Goal: Transaction & Acquisition: Purchase product/service

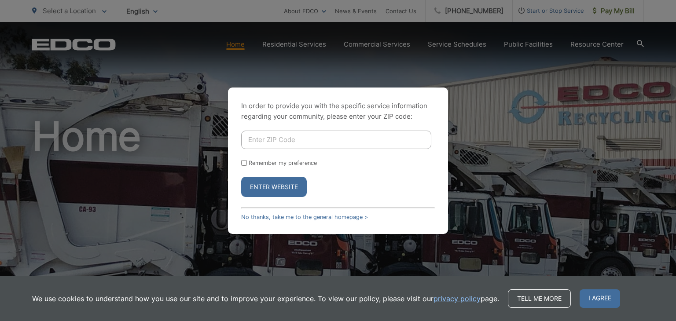
click at [290, 143] on input "Enter ZIP Code" at bounding box center [336, 140] width 190 height 18
type input "90275"
click at [245, 163] on input "Remember my preference" at bounding box center [244, 163] width 6 height 6
checkbox input "true"
click at [275, 189] on button "Enter Website" at bounding box center [274, 187] width 66 height 20
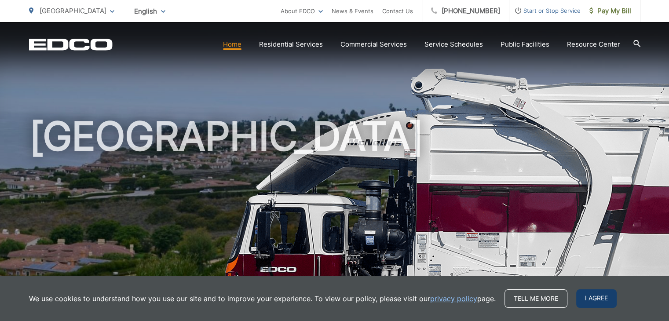
click at [605, 299] on span "I agree" at bounding box center [597, 299] width 40 height 18
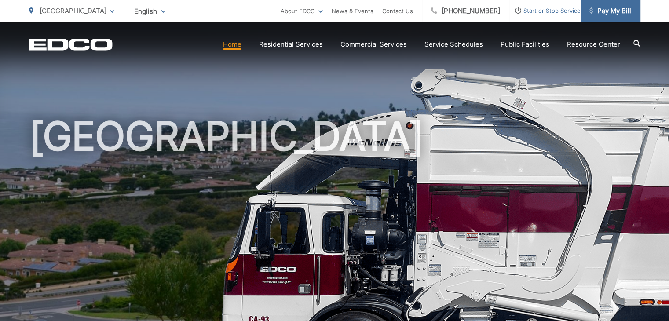
click at [607, 9] on span "Pay My Bill" at bounding box center [611, 11] width 42 height 11
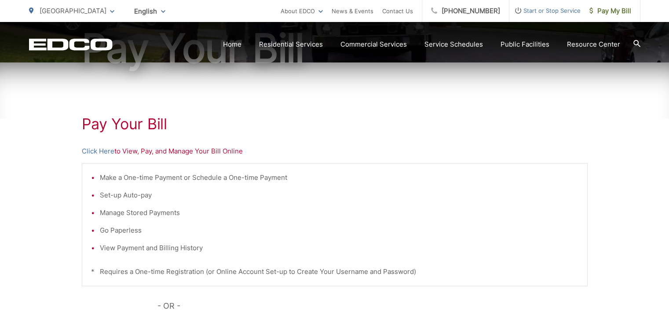
scroll to position [125, 0]
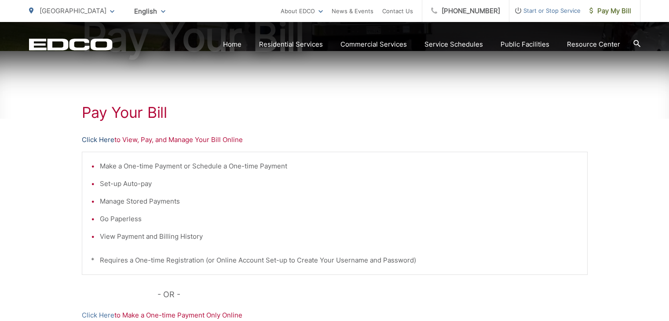
click at [90, 138] on link "Click Here" at bounding box center [98, 140] width 33 height 11
